Goal: Task Accomplishment & Management: Manage account settings

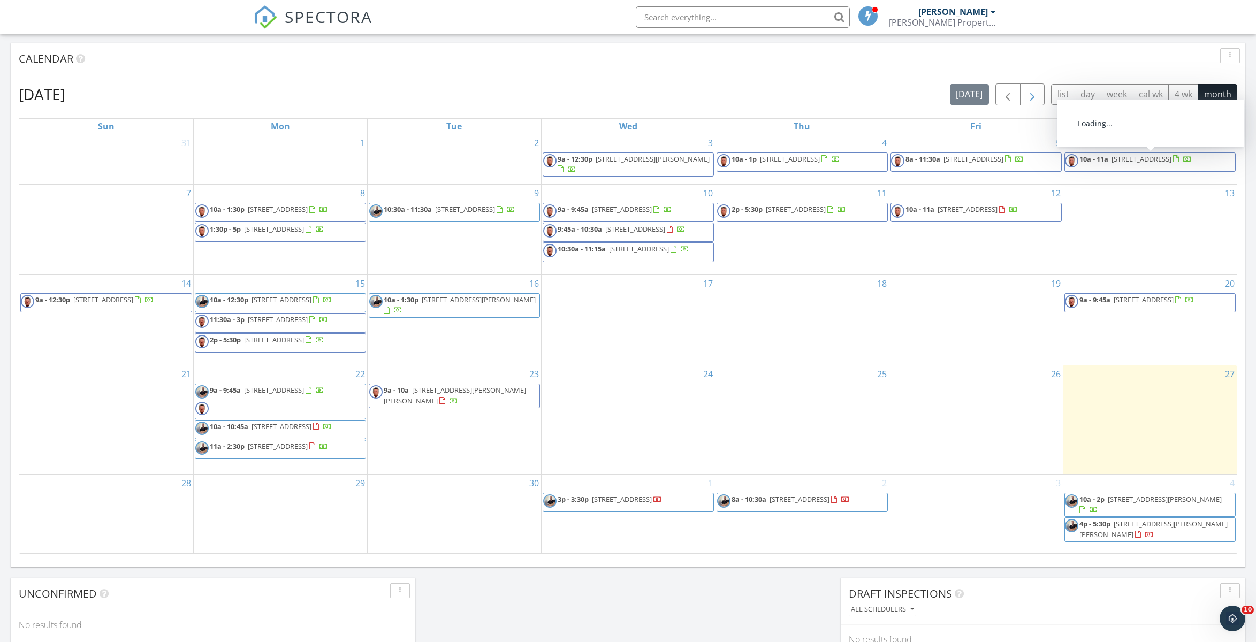
click at [1035, 97] on span "button" at bounding box center [1032, 94] width 13 height 13
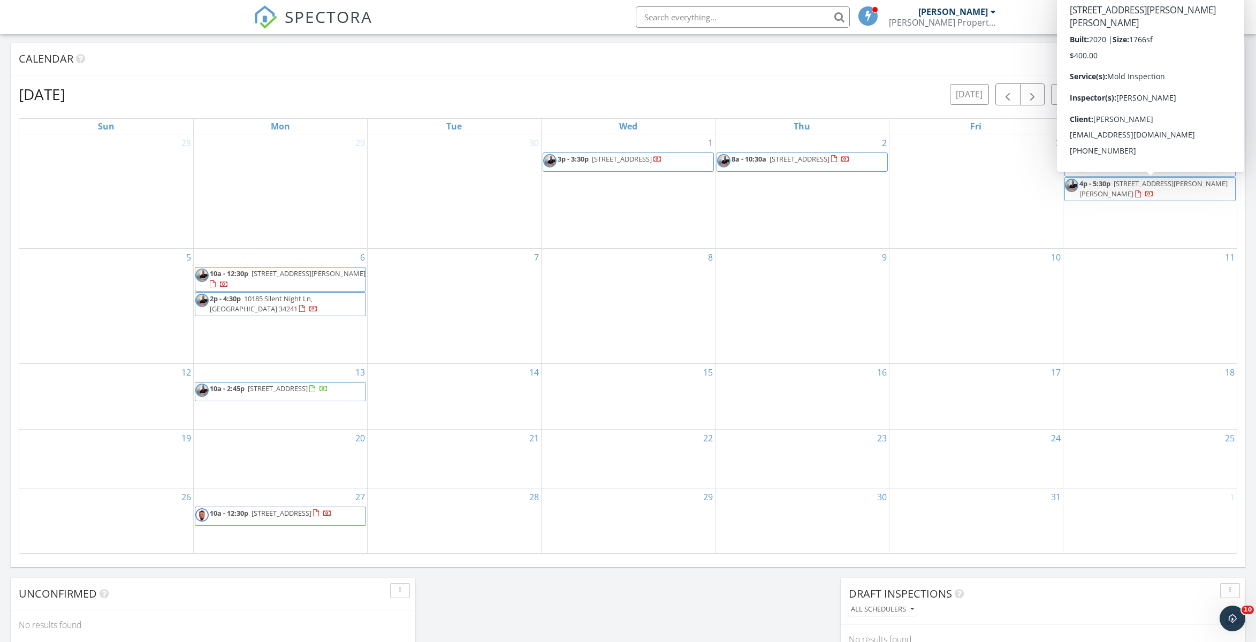
click at [1136, 184] on span "[STREET_ADDRESS][PERSON_NAME][PERSON_NAME]" at bounding box center [1154, 189] width 148 height 20
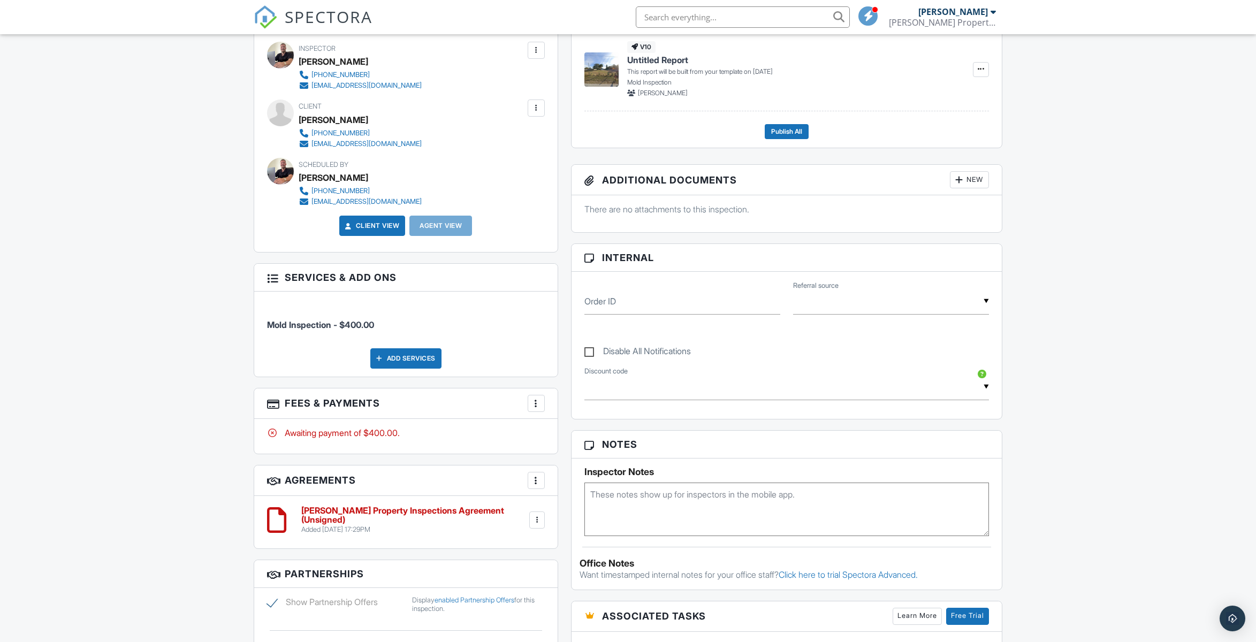
scroll to position [373, 0]
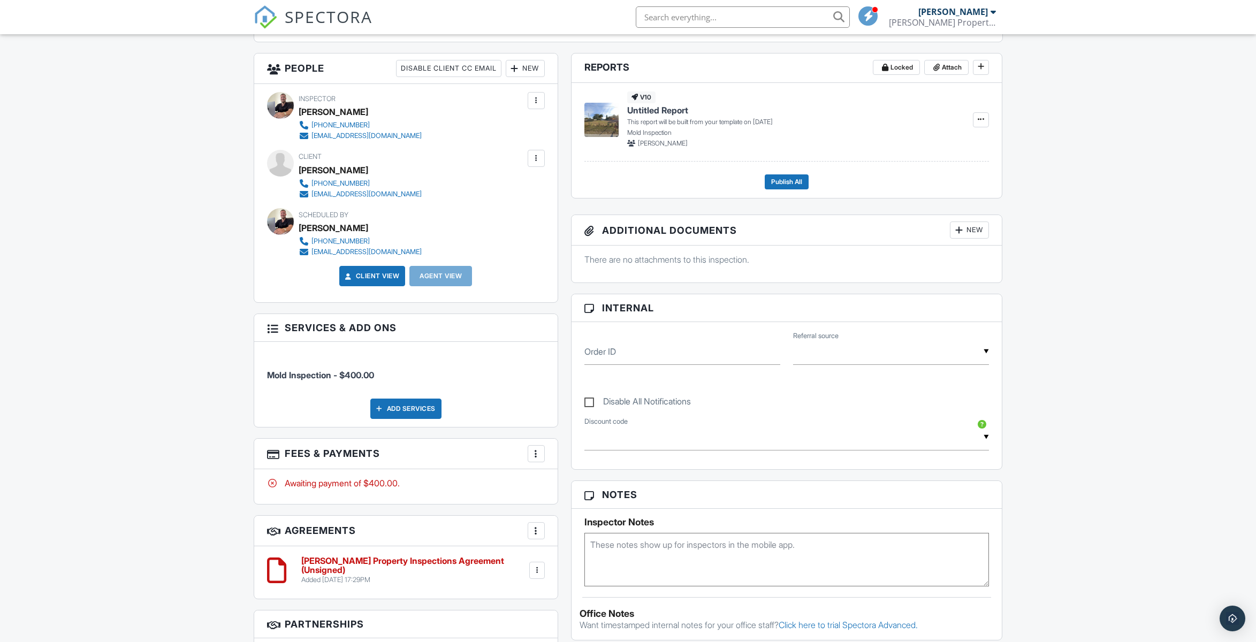
click at [537, 156] on div at bounding box center [536, 158] width 11 height 11
click at [538, 161] on div at bounding box center [536, 158] width 11 height 11
click at [522, 213] on li "Resend Confirmation Email" at bounding box center [478, 217] width 119 height 27
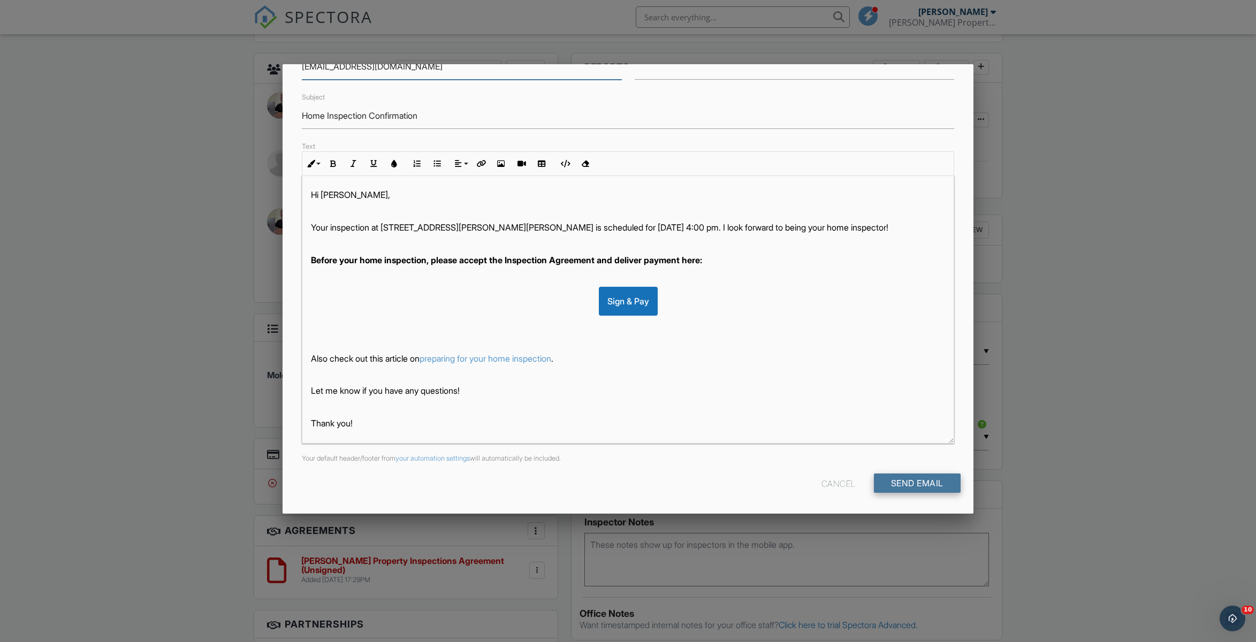
scroll to position [76, 0]
drag, startPoint x: 928, startPoint y: 484, endPoint x: 576, endPoint y: 480, distance: 351.2
click at [928, 484] on input "Send Email" at bounding box center [917, 483] width 87 height 19
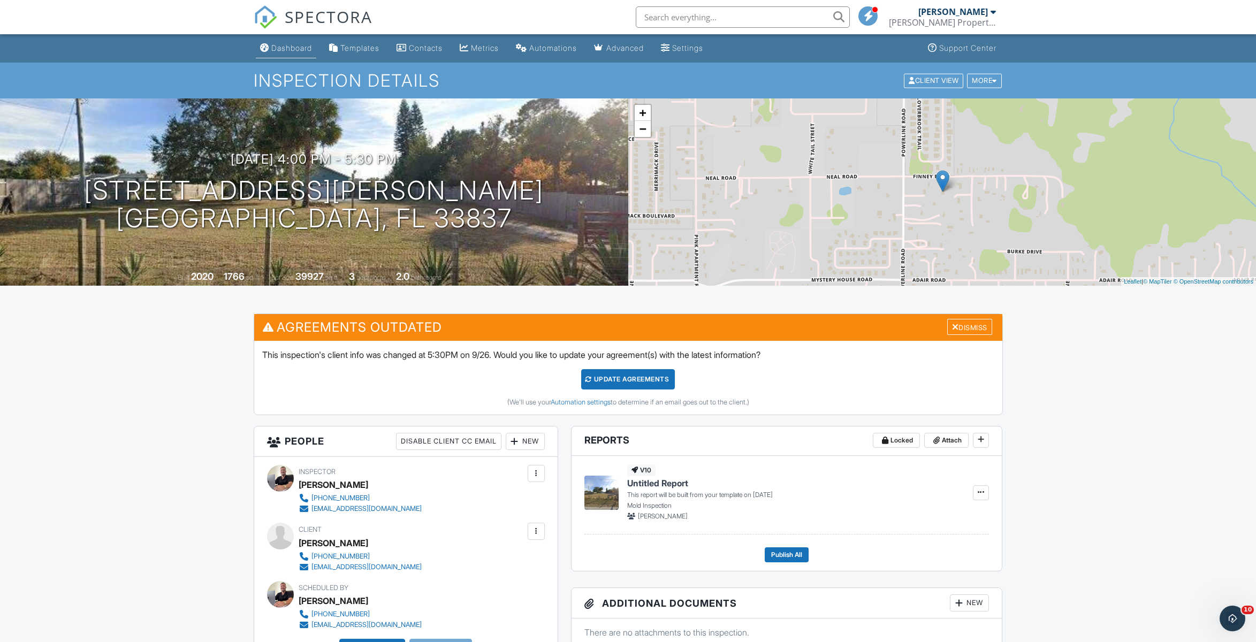
click at [292, 48] on div "Dashboard" at bounding box center [291, 47] width 41 height 9
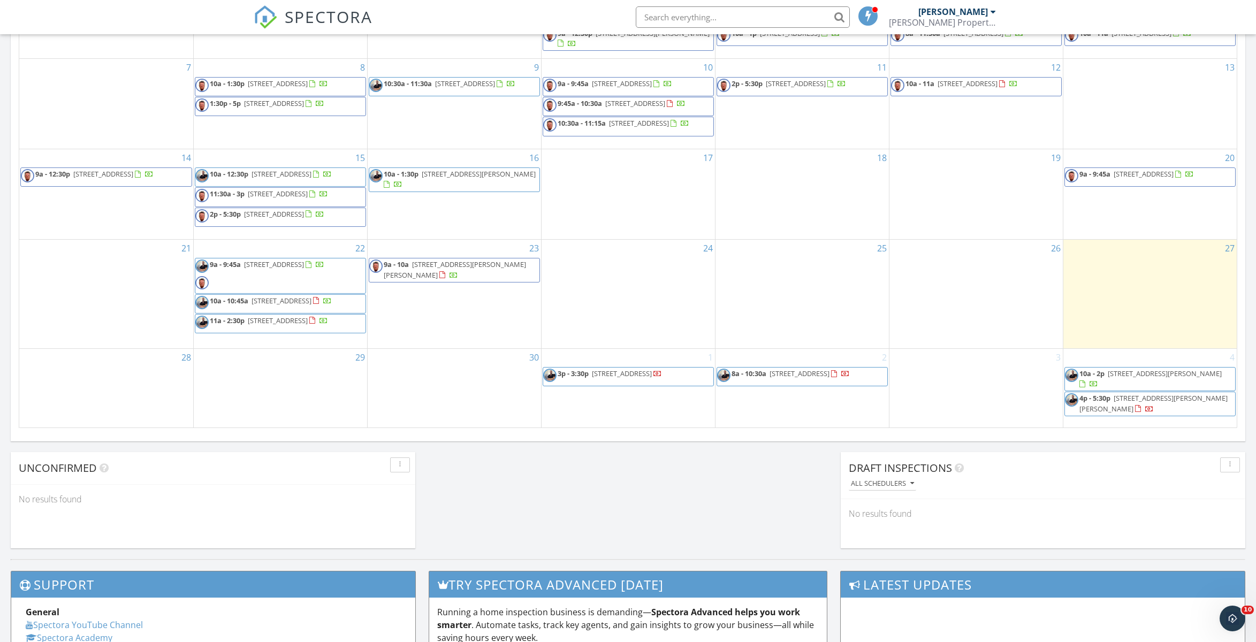
scroll to position [203, 0]
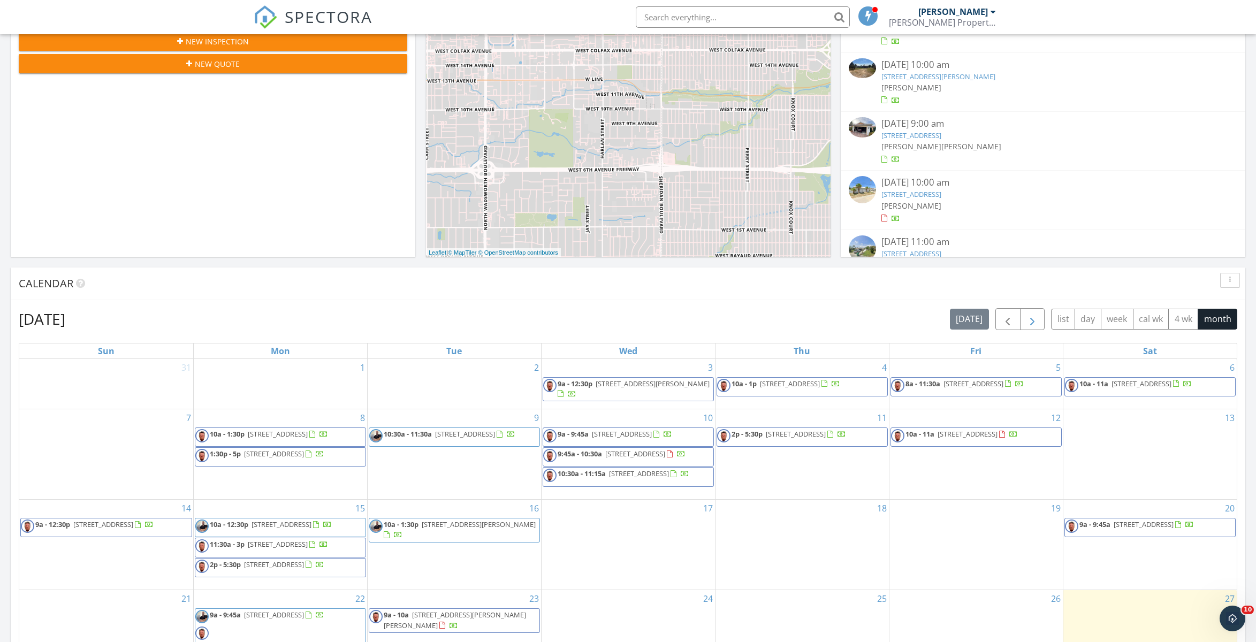
click at [1035, 318] on span "button" at bounding box center [1032, 319] width 13 height 13
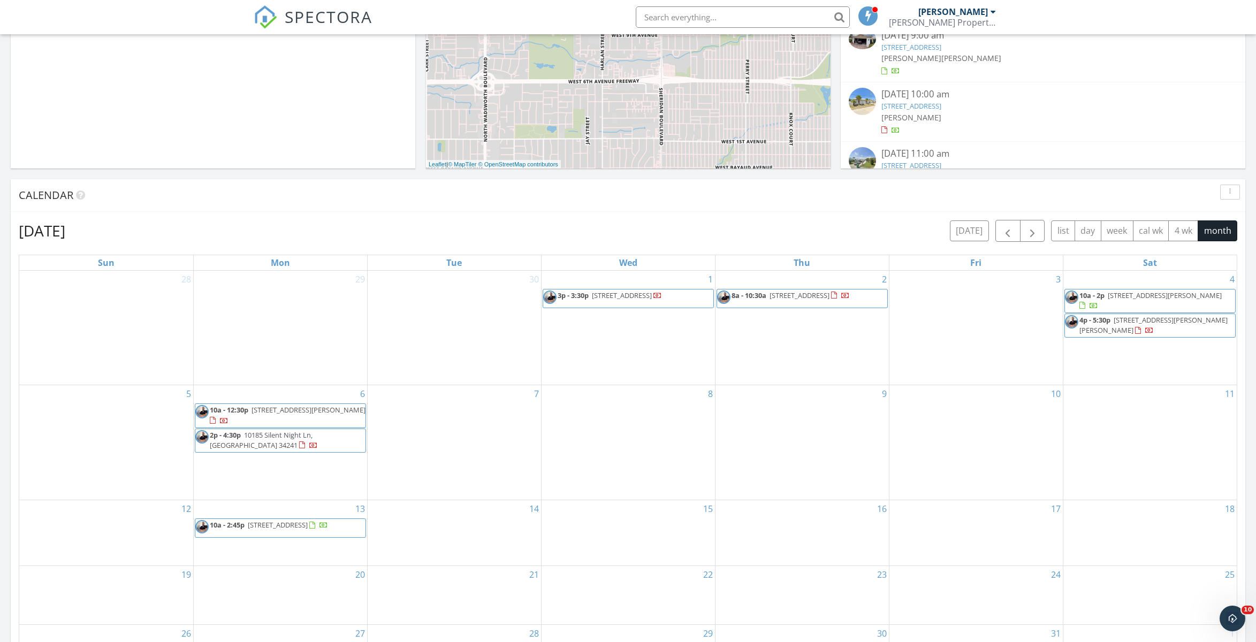
scroll to position [300, 0]
